Goal: Task Accomplishment & Management: Manage account settings

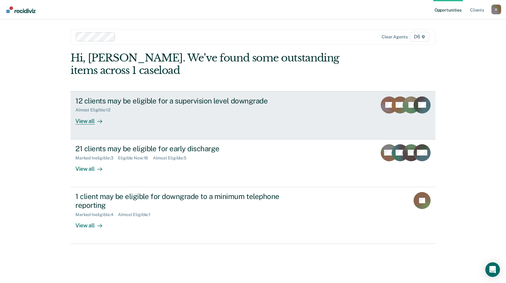
click at [83, 120] on div "View all" at bounding box center [92, 118] width 34 height 12
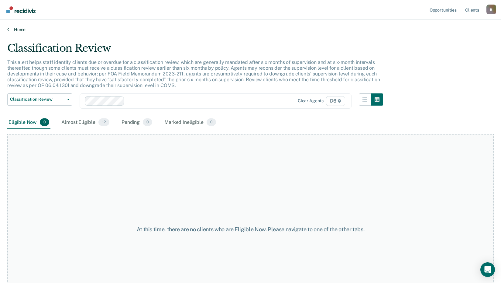
click at [21, 29] on link "Home" at bounding box center [250, 29] width 486 height 5
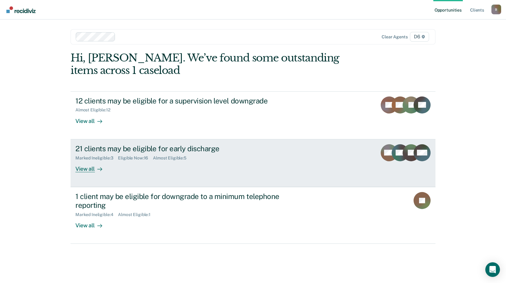
click at [88, 168] on div "View all" at bounding box center [92, 166] width 34 height 12
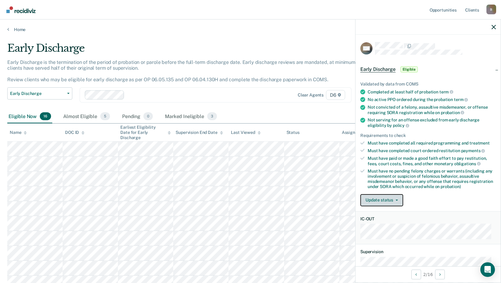
click at [375, 197] on button "Update status" at bounding box center [381, 200] width 43 height 12
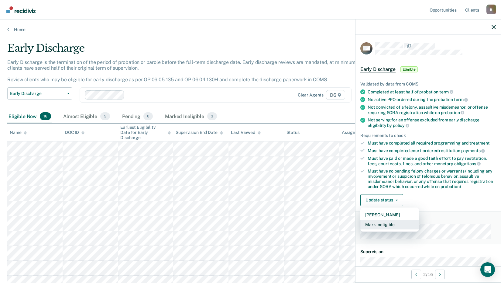
click at [374, 223] on button "Mark Ineligible" at bounding box center [389, 224] width 59 height 10
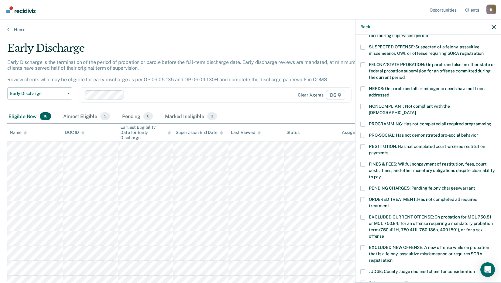
scroll to position [61, 0]
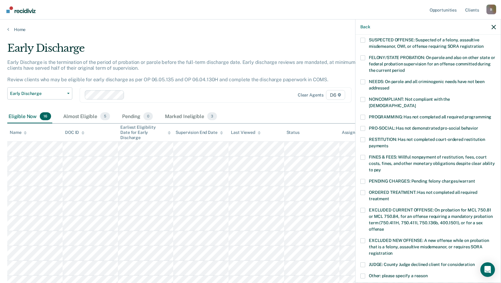
click at [365, 155] on span at bounding box center [362, 157] width 5 height 5
click at [381, 167] on input "FINES & FEES: Willful nonpayment of restitution, fees, court costs, fines, and …" at bounding box center [381, 167] width 0 height 0
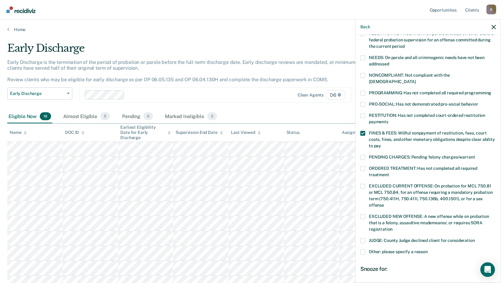
scroll to position [142, 0]
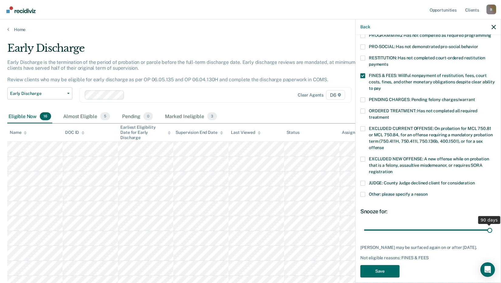
drag, startPoint x: 406, startPoint y: 222, endPoint x: 512, endPoint y: 221, distance: 106.0
type input "90"
click at [492, 224] on input "range" at bounding box center [428, 229] width 128 height 11
click at [392, 265] on button "Save" at bounding box center [379, 271] width 39 height 12
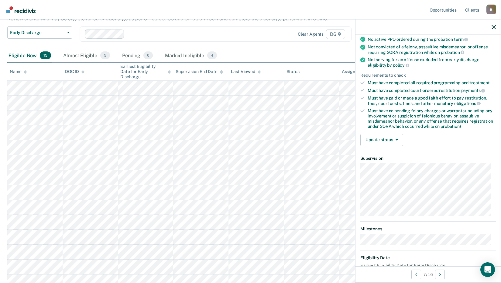
scroll to position [61, 0]
click at [379, 137] on button "Update status" at bounding box center [381, 139] width 43 height 12
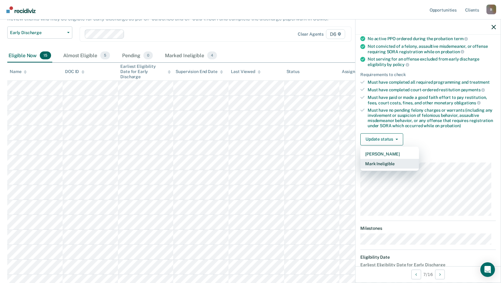
click at [383, 163] on button "Mark Ineligible" at bounding box center [389, 164] width 59 height 10
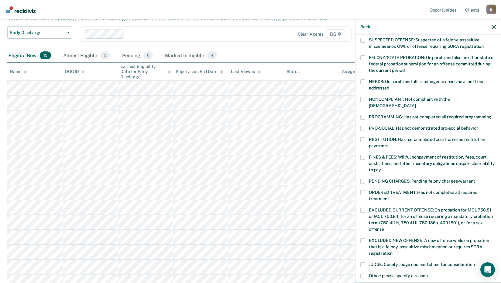
click at [362, 155] on span at bounding box center [362, 157] width 5 height 5
click at [381, 167] on input "FINES & FEES: Willful nonpayment of restitution, fees, court costs, fines, and …" at bounding box center [381, 167] width 0 height 0
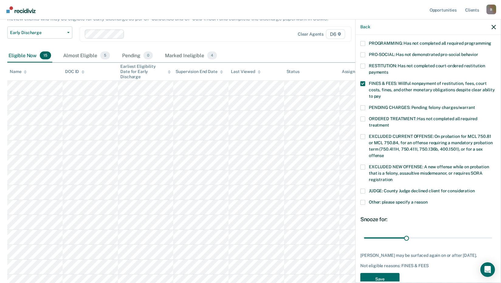
scroll to position [142, 0]
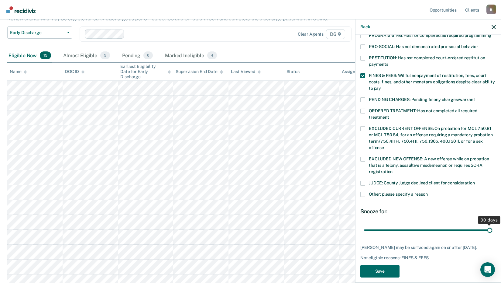
drag, startPoint x: 406, startPoint y: 222, endPoint x: 487, endPoint y: 224, distance: 80.5
type input "90"
click at [487, 224] on input "range" at bounding box center [428, 229] width 128 height 11
click at [383, 265] on button "Save" at bounding box center [379, 271] width 39 height 12
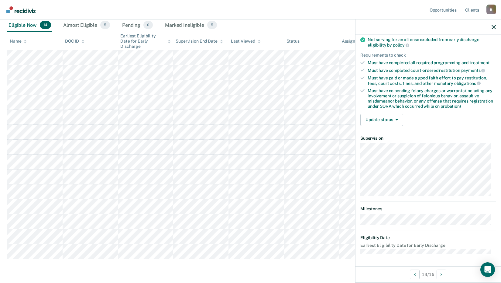
scroll to position [80, 0]
click at [380, 120] on button "Update status" at bounding box center [381, 120] width 43 height 12
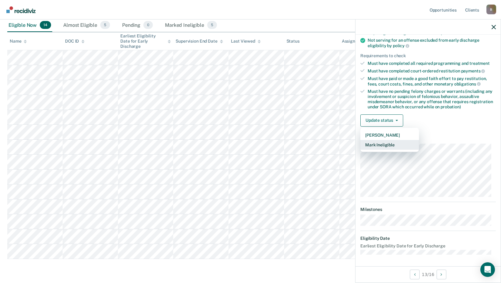
click at [386, 142] on button "Mark Ineligible" at bounding box center [389, 145] width 59 height 10
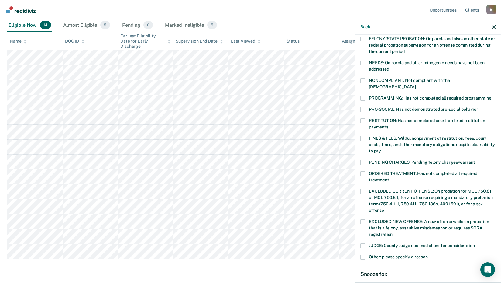
click at [362, 254] on span at bounding box center [362, 256] width 5 height 5
click at [428, 254] on input "Other: please specify a reason" at bounding box center [428, 254] width 0 height 0
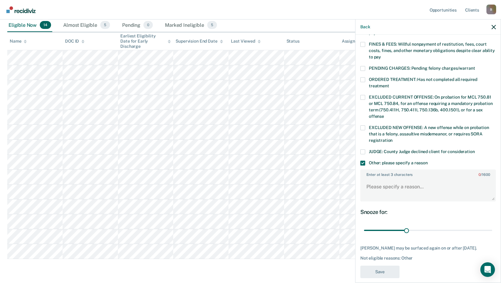
scroll to position [179, 0]
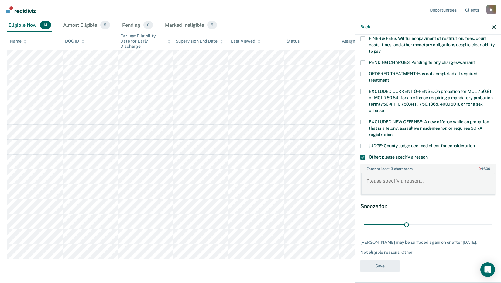
click at [378, 174] on textarea "Enter at least 3 characters 0 / 1600" at bounding box center [428, 183] width 134 height 22
type textarea "Def. is under a Show Cause."
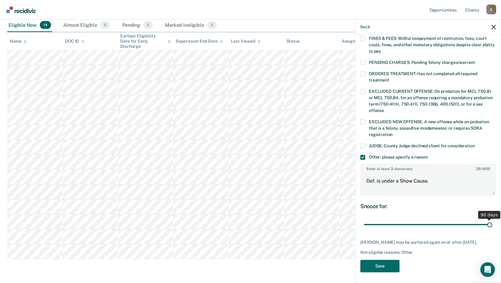
drag, startPoint x: 403, startPoint y: 217, endPoint x: 510, endPoint y: 220, distance: 107.0
type input "90"
click at [492, 220] on input "range" at bounding box center [428, 224] width 128 height 11
click at [382, 265] on button "Save" at bounding box center [379, 265] width 39 height 12
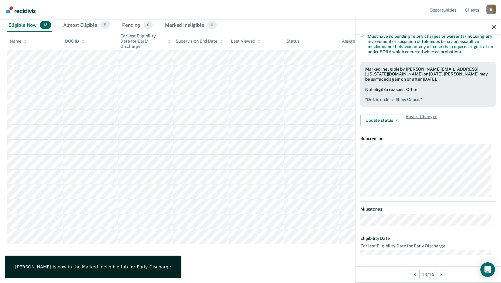
scroll to position [80, 0]
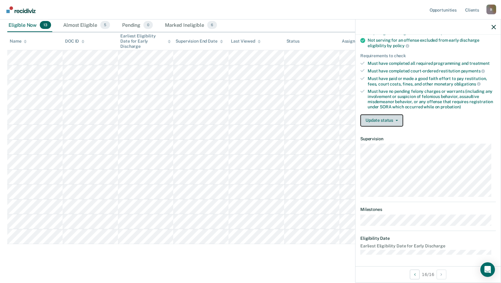
click at [382, 117] on button "Update status" at bounding box center [381, 120] width 43 height 12
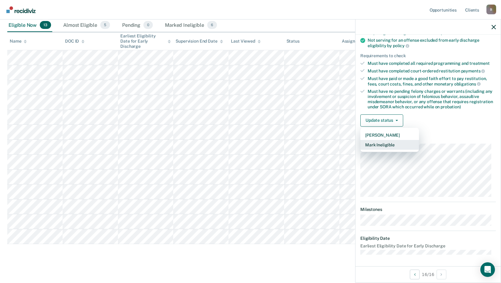
click at [386, 142] on button "Mark Ineligible" at bounding box center [389, 145] width 59 height 10
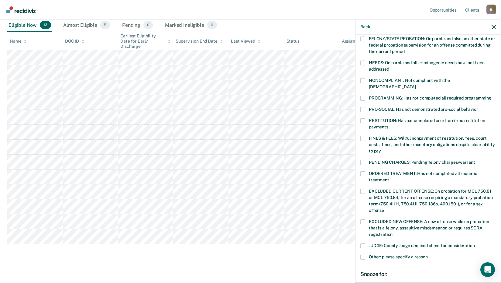
click at [363, 136] on span at bounding box center [362, 138] width 5 height 5
click at [381, 149] on input "FINES & FEES: Willful nonpayment of restitution, fees, court costs, fines, and …" at bounding box center [381, 149] width 0 height 0
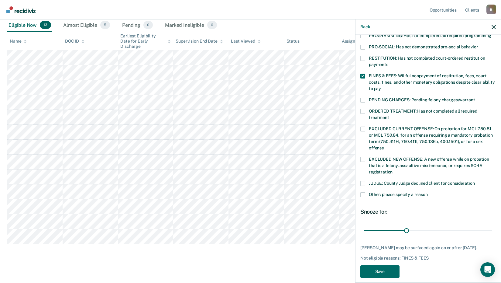
scroll to position [142, 0]
drag, startPoint x: 403, startPoint y: 222, endPoint x: 515, endPoint y: 219, distance: 112.2
type input "90"
click at [492, 224] on input "range" at bounding box center [428, 229] width 128 height 11
click at [383, 266] on button "Save" at bounding box center [379, 271] width 39 height 12
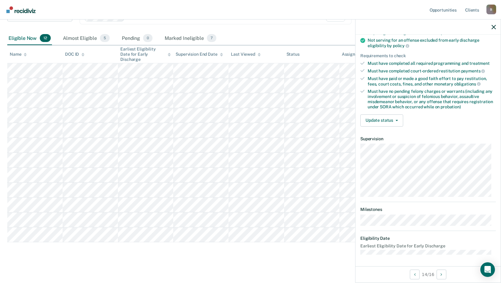
scroll to position [86, 0]
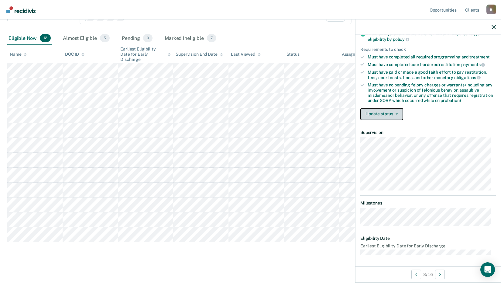
click at [382, 114] on button "Update status" at bounding box center [381, 114] width 43 height 12
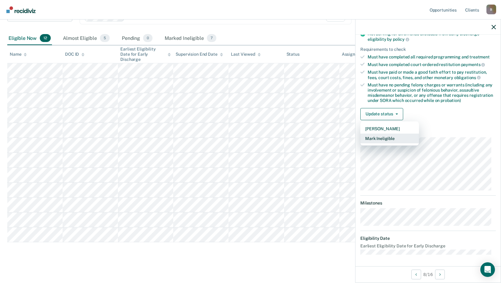
click at [383, 136] on button "Mark Ineligible" at bounding box center [389, 138] width 59 height 10
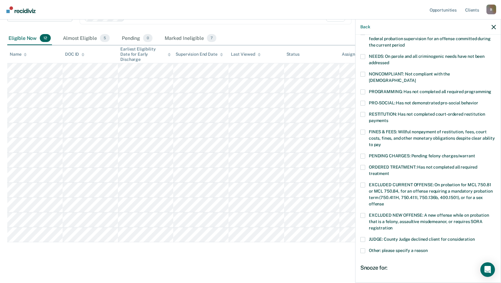
click at [363, 248] on span at bounding box center [362, 250] width 5 height 5
click at [428, 248] on input "Other: please specify a reason" at bounding box center [428, 248] width 0 height 0
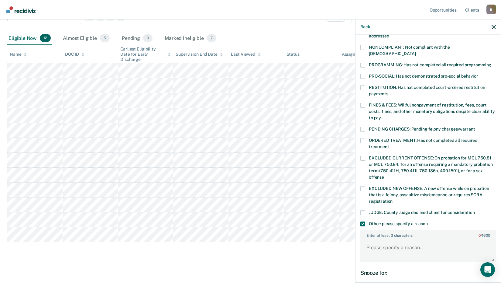
scroll to position [147, 0]
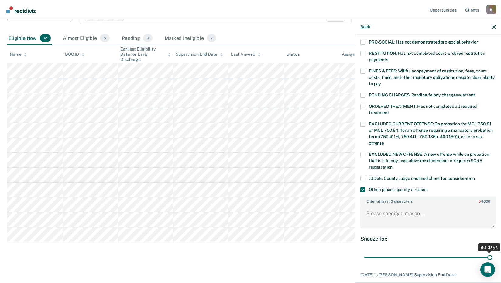
drag, startPoint x: 410, startPoint y: 249, endPoint x: 490, endPoint y: 245, distance: 80.0
type input "80"
click at [490, 252] on input "range" at bounding box center [428, 257] width 128 height 11
click at [374, 208] on textarea "Enter at least 3 characters 0 / 1600" at bounding box center [428, 216] width 134 height 22
type textarea "e"
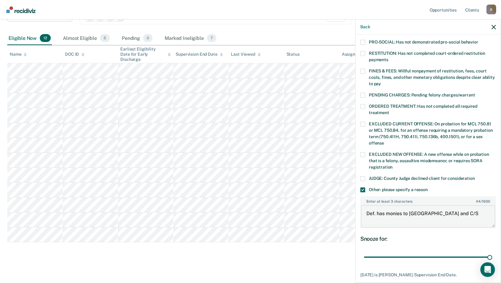
scroll to position [174, 0]
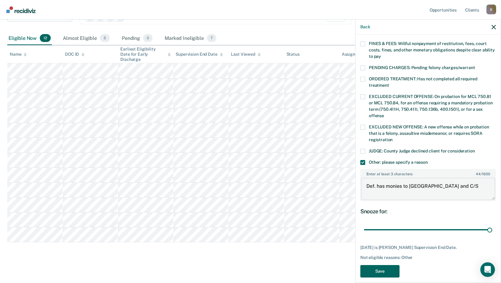
type textarea "Def. has monies to [GEOGRAPHIC_DATA] and C/S"
click at [392, 265] on button "Save" at bounding box center [379, 271] width 39 height 12
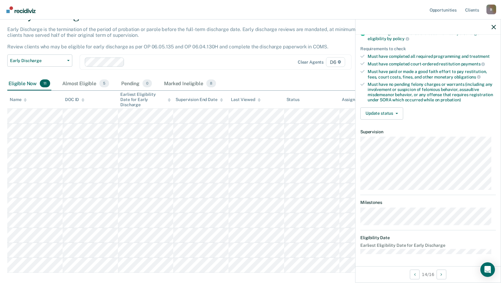
scroll to position [80, 0]
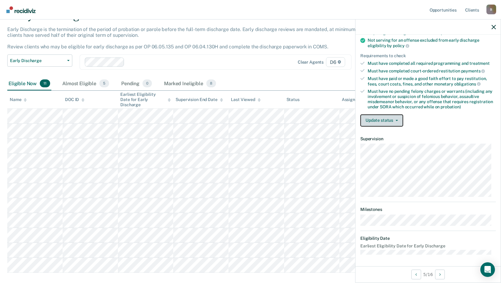
click at [384, 116] on button "Update status" at bounding box center [381, 120] width 43 height 12
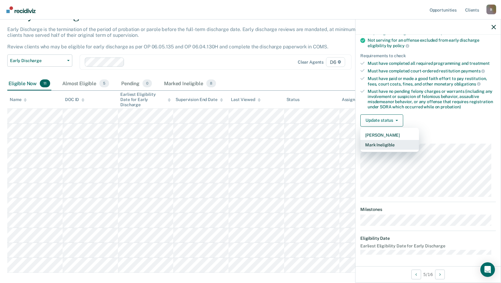
click at [384, 140] on button "Mark Ineligible" at bounding box center [389, 145] width 59 height 10
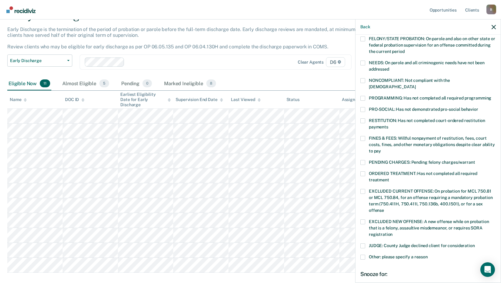
click at [363, 136] on span at bounding box center [362, 138] width 5 height 5
click at [381, 149] on input "FINES & FEES: Willful nonpayment of restitution, fees, court costs, fines, and …" at bounding box center [381, 149] width 0 height 0
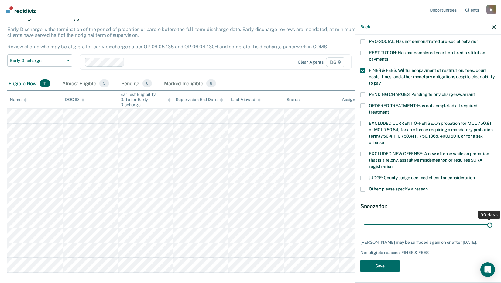
drag, startPoint x: 406, startPoint y: 217, endPoint x: 521, endPoint y: 222, distance: 115.2
type input "90"
click at [492, 222] on input "range" at bounding box center [428, 224] width 128 height 11
click at [383, 265] on button "Save" at bounding box center [379, 265] width 39 height 12
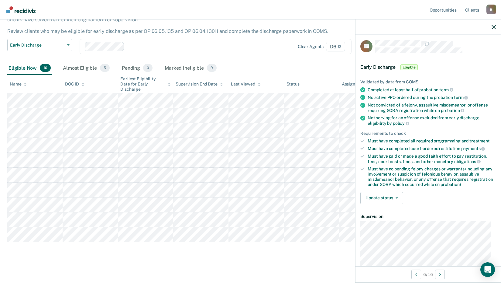
scroll to position [0, 0]
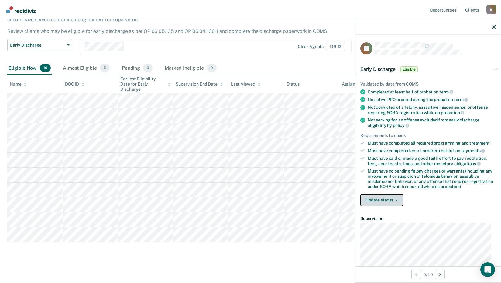
click at [388, 196] on button "Update status" at bounding box center [381, 200] width 43 height 12
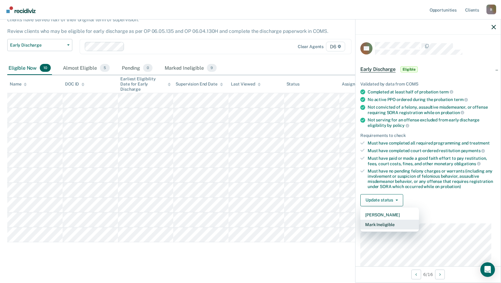
click at [391, 220] on button "Mark Ineligible" at bounding box center [389, 224] width 59 height 10
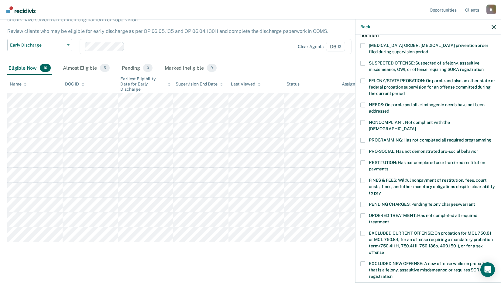
scroll to position [61, 0]
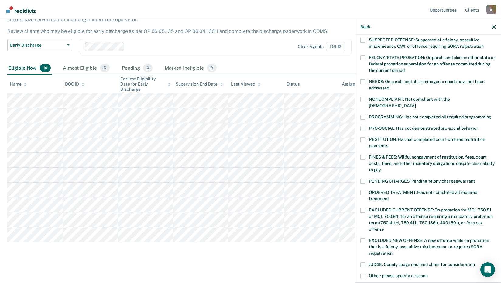
click at [364, 155] on span at bounding box center [362, 157] width 5 height 5
click at [381, 167] on input "FINES & FEES: Willful nonpayment of restitution, fees, court costs, fines, and …" at bounding box center [381, 167] width 0 height 0
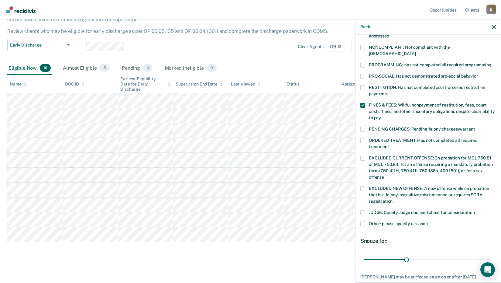
scroll to position [142, 0]
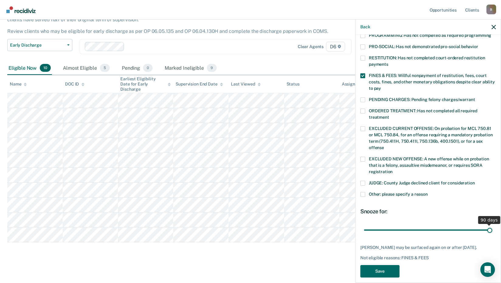
drag, startPoint x: 406, startPoint y: 222, endPoint x: 493, endPoint y: 217, distance: 87.7
type input "90"
click at [492, 224] on input "range" at bounding box center [428, 229] width 128 height 11
click at [393, 269] on button "Save" at bounding box center [379, 271] width 39 height 12
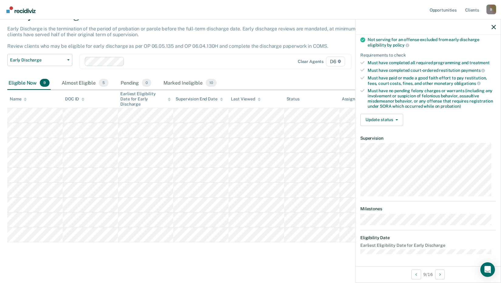
scroll to position [74, 0]
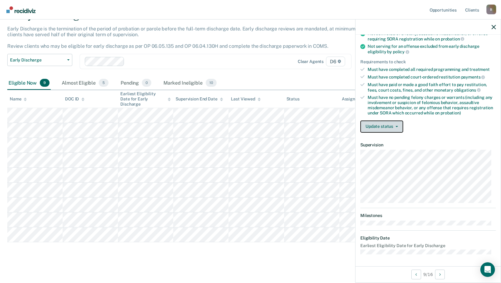
click at [389, 122] on button "Update status" at bounding box center [381, 126] width 43 height 12
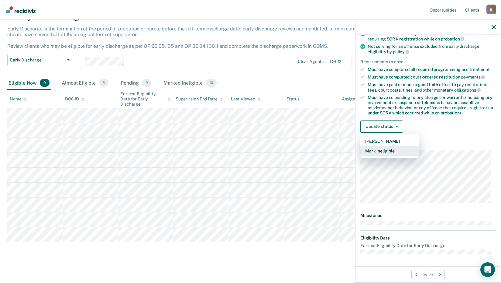
click at [384, 151] on button "Mark Ineligible" at bounding box center [389, 151] width 59 height 10
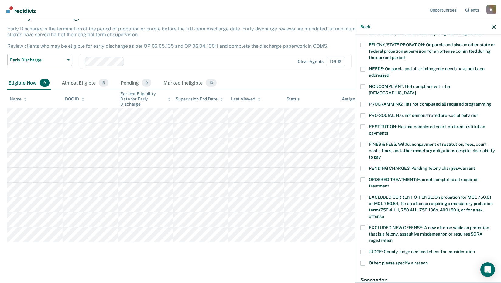
click at [366, 124] on label "RESTITUTION: Has not completed court-ordered restitution payments" at bounding box center [428, 130] width 136 height 13
click at [388, 131] on input "RESTITUTION: Has not completed court-ordered restitution payments" at bounding box center [388, 131] width 0 height 0
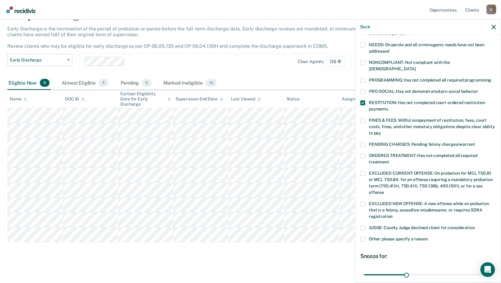
scroll to position [147, 0]
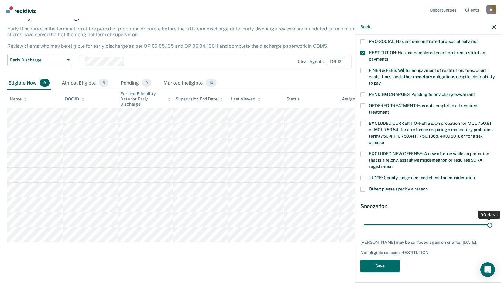
drag, startPoint x: 405, startPoint y: 217, endPoint x: 488, endPoint y: 222, distance: 83.7
type input "90"
click at [488, 222] on input "range" at bounding box center [428, 224] width 128 height 11
click at [385, 264] on button "Save" at bounding box center [379, 265] width 39 height 12
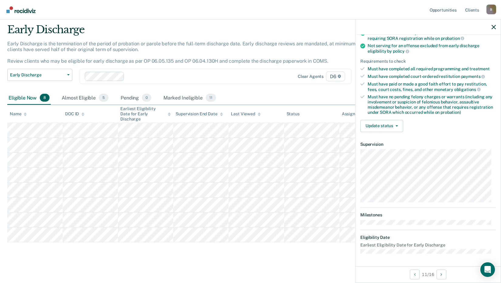
scroll to position [80, 0]
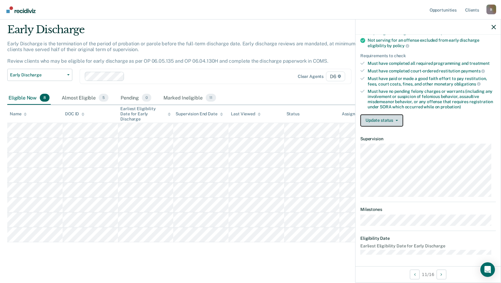
click at [381, 120] on button "Update status" at bounding box center [381, 120] width 43 height 12
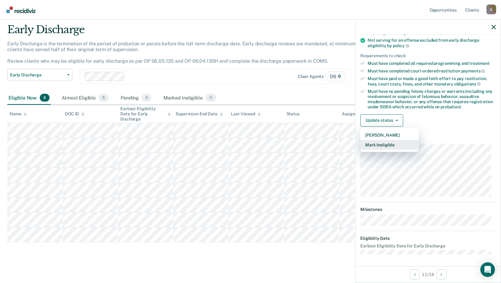
click at [376, 144] on button "Mark Ineligible" at bounding box center [389, 145] width 59 height 10
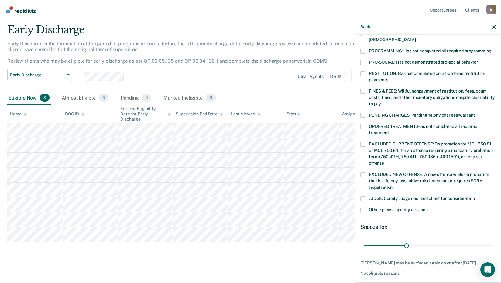
scroll to position [147, 0]
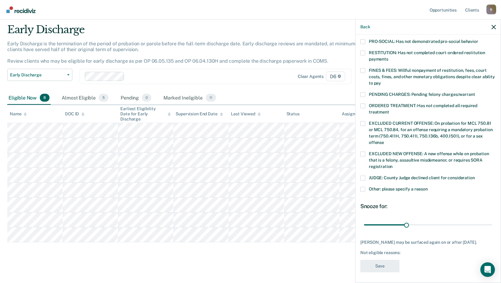
click at [361, 179] on div "JUDGE: County Judge declined client for consideration" at bounding box center [428, 180] width 136 height 11
click at [362, 187] on span at bounding box center [362, 189] width 5 height 5
click at [428, 187] on input "Other: please specify a reason" at bounding box center [428, 187] width 0 height 0
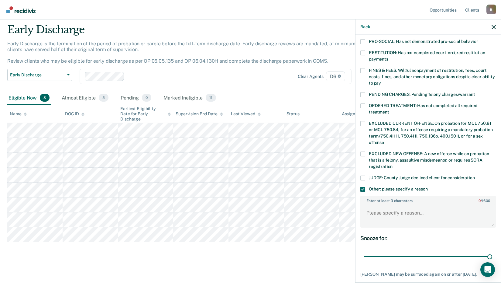
drag, startPoint x: 404, startPoint y: 250, endPoint x: 485, endPoint y: 235, distance: 83.2
type input "90"
click at [492, 251] on input "range" at bounding box center [428, 256] width 128 height 11
click at [371, 205] on textarea "Enter at least 3 characters 0 / 1600" at bounding box center [428, 215] width 134 height 22
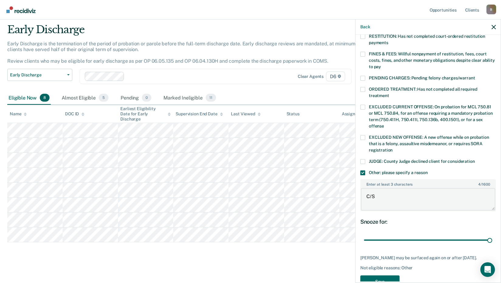
scroll to position [179, 0]
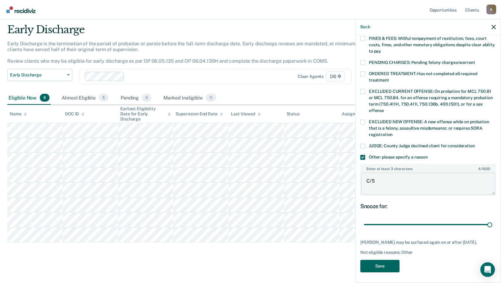
type textarea "C/S"
click at [368, 266] on button "Save" at bounding box center [379, 265] width 39 height 12
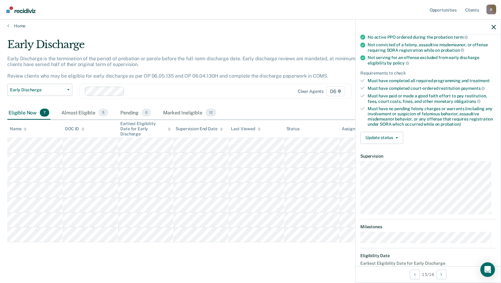
scroll to position [80, 0]
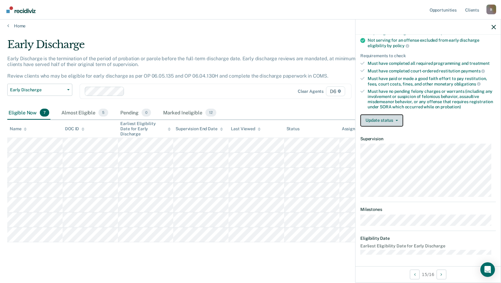
click at [377, 119] on button "Update status" at bounding box center [381, 120] width 43 height 12
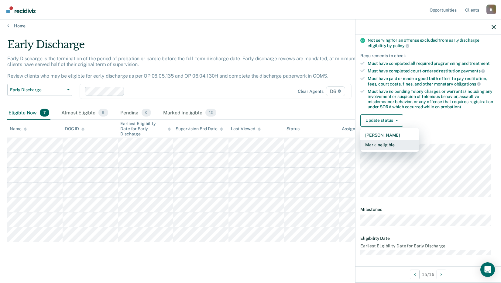
click at [383, 142] on button "Mark Ineligible" at bounding box center [389, 145] width 59 height 10
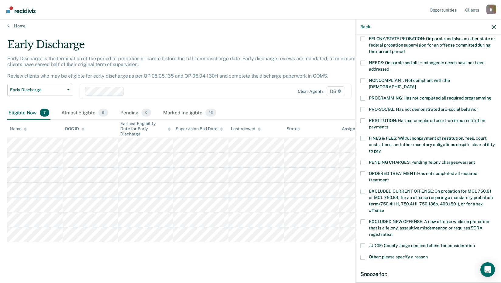
click at [364, 136] on span at bounding box center [362, 138] width 5 height 5
click at [381, 149] on input "FINES & FEES: Willful nonpayment of restitution, fees, court costs, fines, and …" at bounding box center [381, 149] width 0 height 0
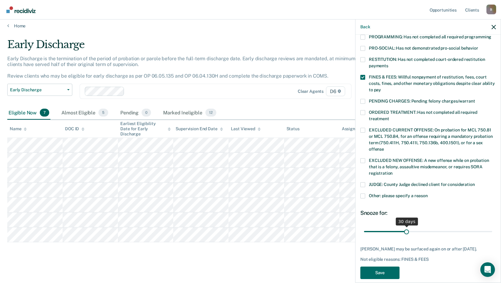
scroll to position [142, 0]
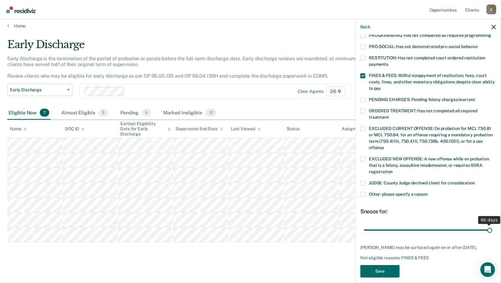
drag, startPoint x: 405, startPoint y: 222, endPoint x: 532, endPoint y: 220, distance: 127.0
type input "90"
click at [492, 224] on input "range" at bounding box center [428, 229] width 128 height 11
click at [375, 269] on button "Save" at bounding box center [379, 271] width 39 height 12
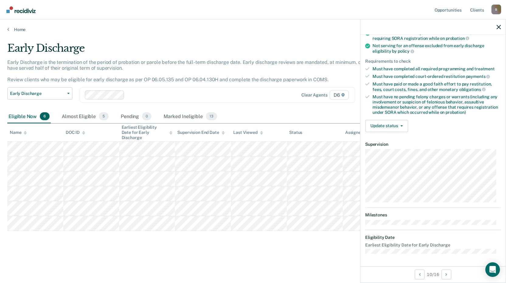
scroll to position [74, 0]
click at [385, 126] on button "Update status" at bounding box center [386, 126] width 43 height 12
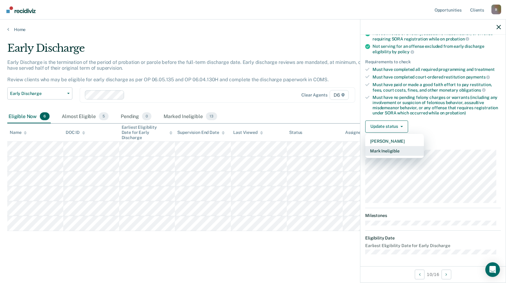
click at [389, 151] on button "Mark Ineligible" at bounding box center [394, 151] width 59 height 10
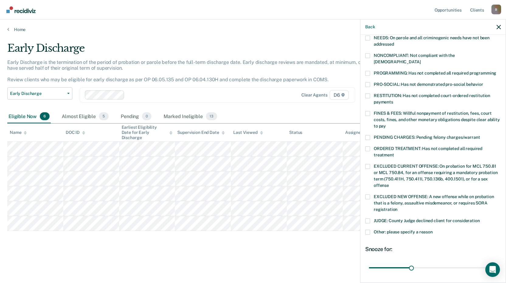
scroll to position [134, 0]
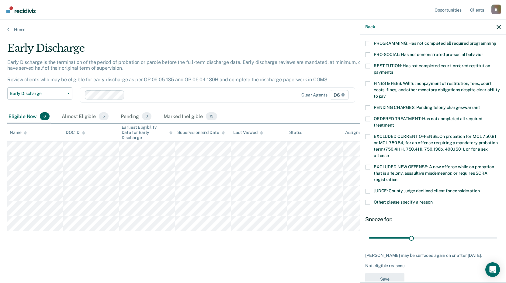
click at [370, 200] on label "Other: please specify a reason" at bounding box center [433, 203] width 136 height 6
click at [432, 200] on input "Other: please specify a reason" at bounding box center [432, 200] width 0 height 0
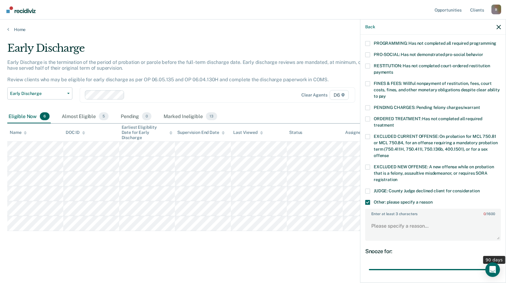
drag, startPoint x: 408, startPoint y: 262, endPoint x: 516, endPoint y: 262, distance: 108.2
type input "90"
click at [497, 264] on input "range" at bounding box center [433, 269] width 128 height 11
click at [386, 217] on textarea "Enter at least 3 characters 0 / 1600" at bounding box center [433, 228] width 134 height 22
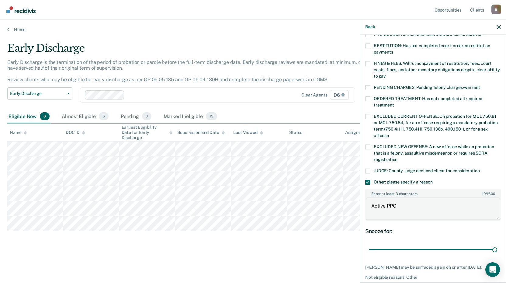
scroll to position [179, 0]
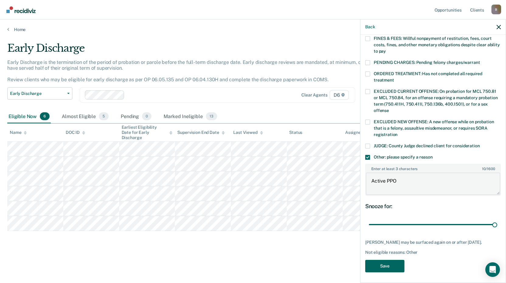
type textarea "Active PPO"
click at [392, 263] on button "Save" at bounding box center [384, 265] width 39 height 12
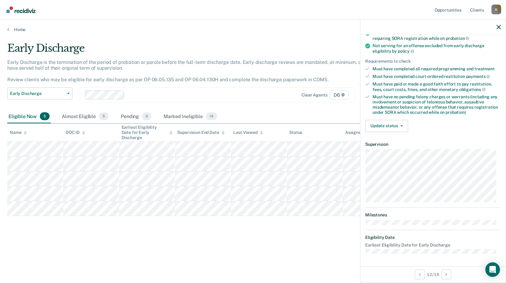
scroll to position [80, 0]
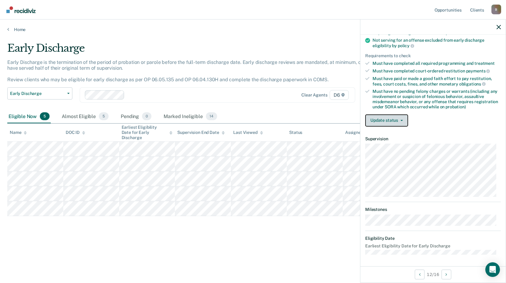
click at [393, 120] on button "Update status" at bounding box center [386, 120] width 43 height 12
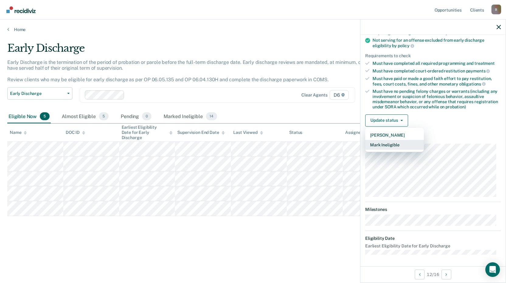
click at [378, 143] on button "Mark Ineligible" at bounding box center [394, 145] width 59 height 10
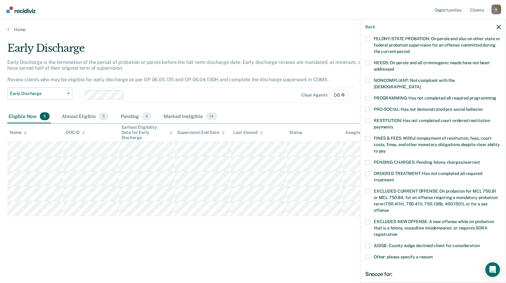
click at [368, 171] on span at bounding box center [367, 173] width 5 height 5
click at [394, 177] on input "ORDERED TREATMENT: Has not completed all required treatment" at bounding box center [394, 177] width 0 height 0
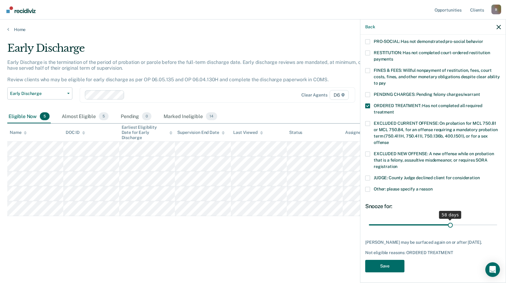
scroll to position [147, 0]
drag, startPoint x: 409, startPoint y: 218, endPoint x: 516, endPoint y: 217, distance: 106.3
type input "90"
click at [497, 219] on input "range" at bounding box center [433, 224] width 128 height 11
click at [387, 261] on button "Save" at bounding box center [384, 265] width 39 height 12
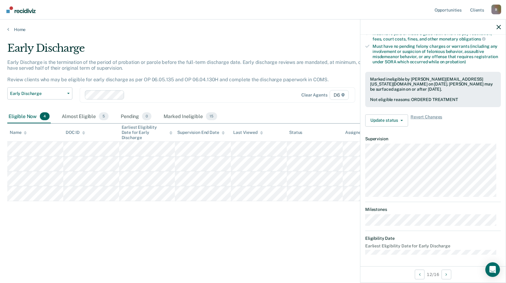
scroll to position [74, 0]
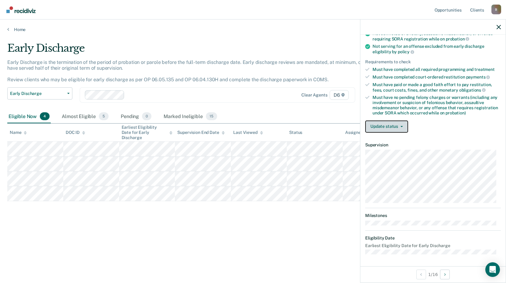
click at [388, 128] on button "Update status" at bounding box center [386, 126] width 43 height 12
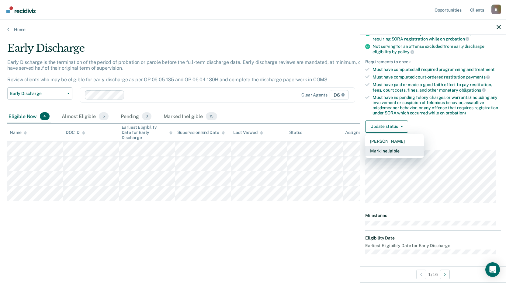
click at [386, 148] on button "Mark Ineligible" at bounding box center [394, 151] width 59 height 10
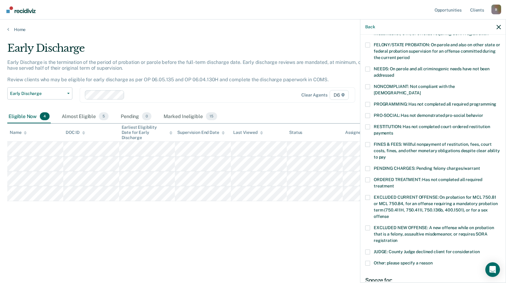
click at [368, 142] on span at bounding box center [367, 144] width 5 height 5
click at [386, 155] on input "FINES & FEES: Willful nonpayment of restitution, fees, court costs, fines, and …" at bounding box center [386, 155] width 0 height 0
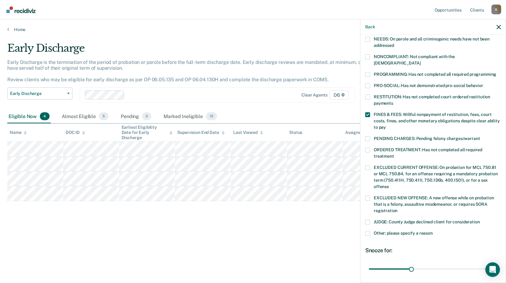
scroll to position [142, 0]
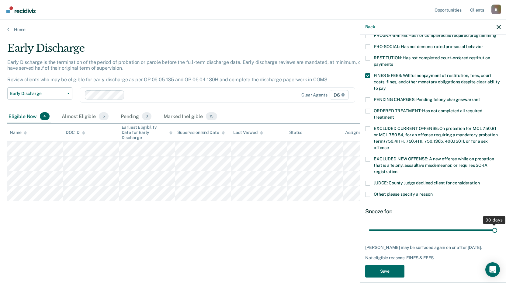
drag, startPoint x: 411, startPoint y: 223, endPoint x: 598, endPoint y: 227, distance: 186.9
type input "90"
click at [497, 227] on input "range" at bounding box center [433, 229] width 128 height 11
click at [394, 265] on button "Save" at bounding box center [384, 271] width 39 height 12
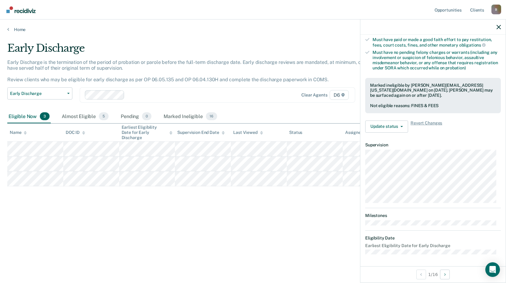
scroll to position [80, 0]
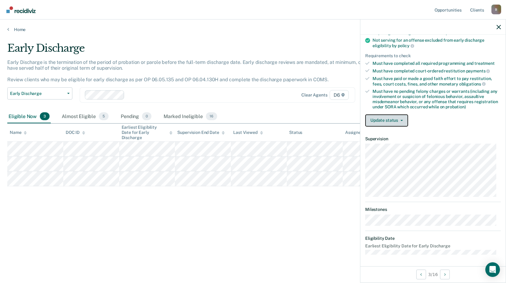
click at [388, 118] on button "Update status" at bounding box center [386, 120] width 43 height 12
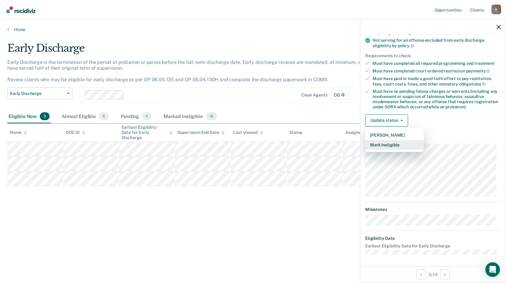
click at [396, 144] on button "Mark Ineligible" at bounding box center [394, 145] width 59 height 10
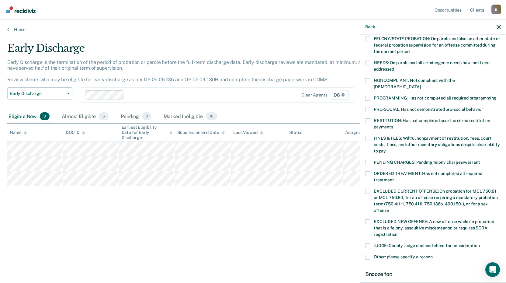
click at [368, 136] on span at bounding box center [367, 138] width 5 height 5
click at [386, 149] on input "FINES & FEES: Willful nonpayment of restitution, fees, court costs, fines, and …" at bounding box center [386, 149] width 0 height 0
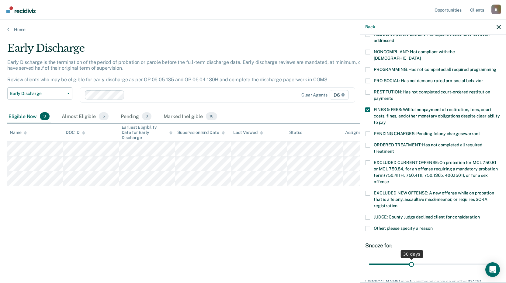
scroll to position [142, 0]
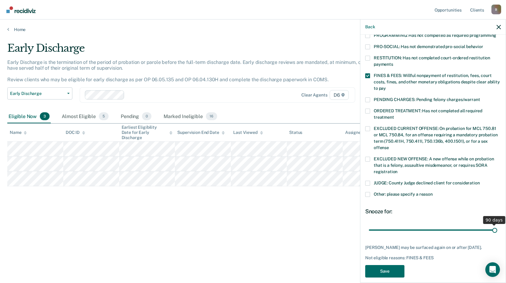
drag, startPoint x: 409, startPoint y: 223, endPoint x: 495, endPoint y: 230, distance: 86.5
type input "90"
click at [495, 230] on input "range" at bounding box center [433, 229] width 128 height 11
click at [380, 266] on button "Save" at bounding box center [384, 271] width 39 height 12
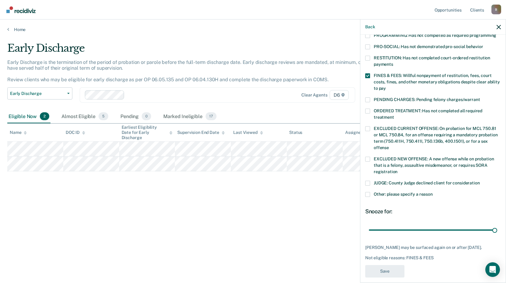
scroll to position [125, 0]
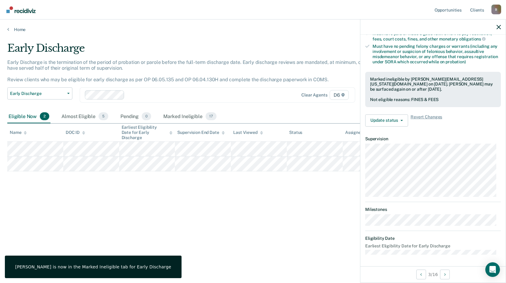
click at [264, 230] on div "Early Discharge Early Discharge is the termination of the period of probation o…" at bounding box center [252, 139] width 491 height 195
